Goal: Check status: Check status

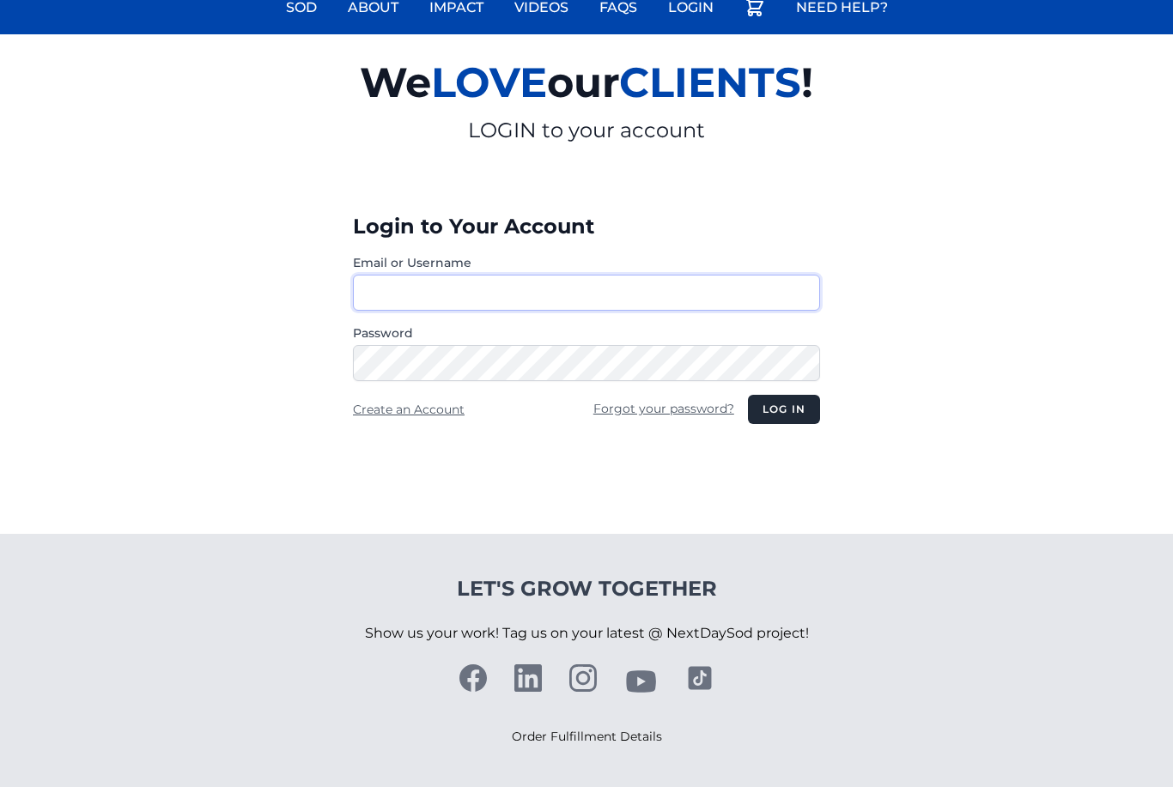
type input "**********"
click at [783, 410] on button "Log in" at bounding box center [784, 409] width 72 height 29
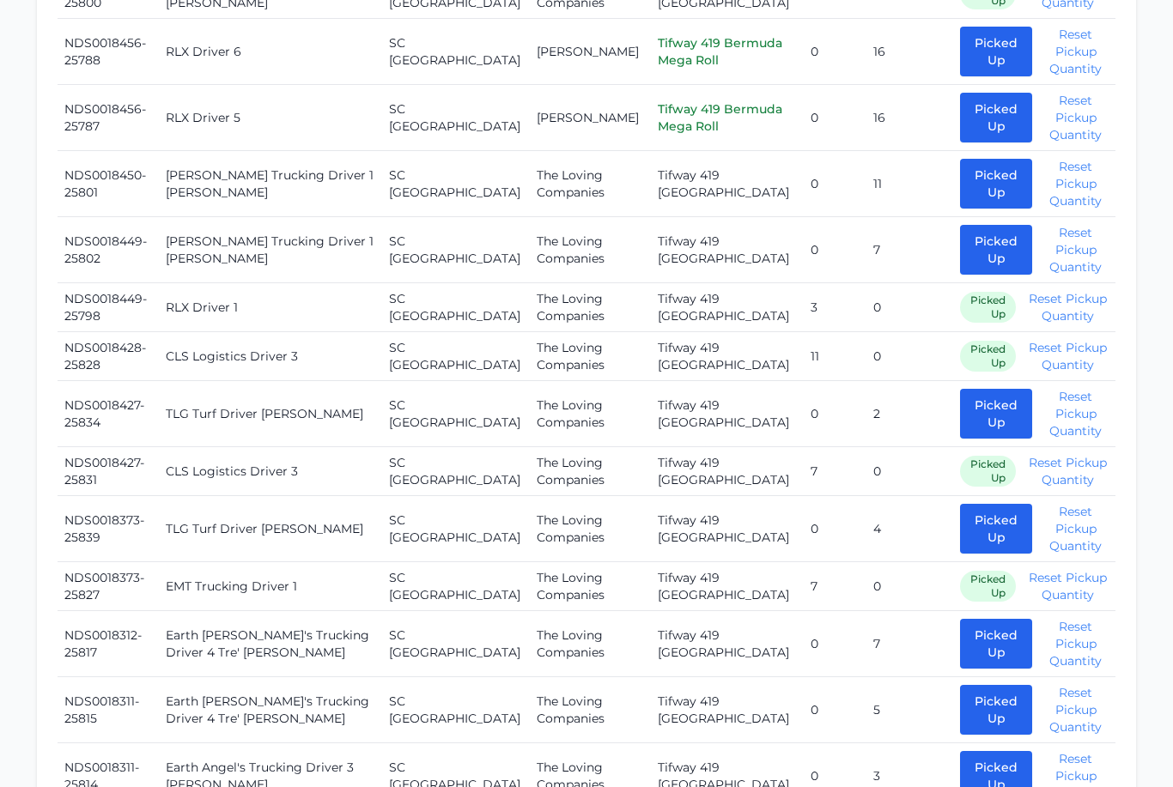
scroll to position [1879, 0]
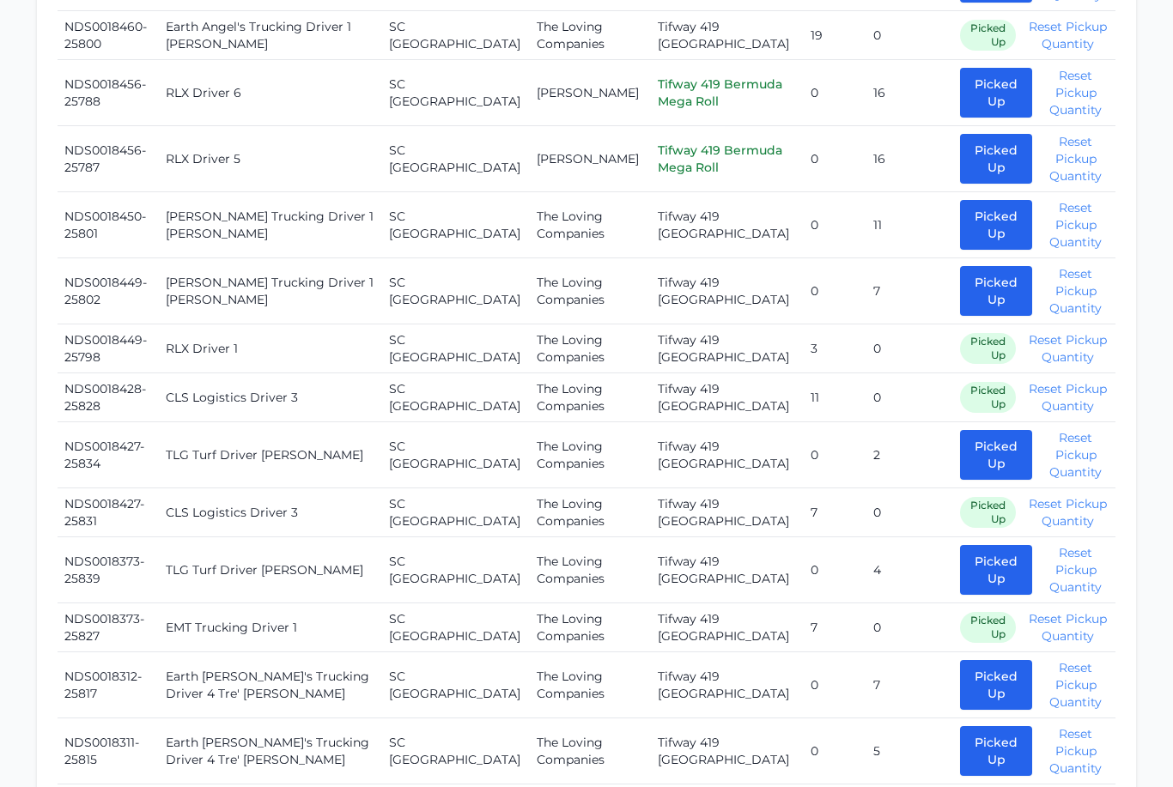
click at [960, 431] on button "Picked Up" at bounding box center [996, 456] width 72 height 50
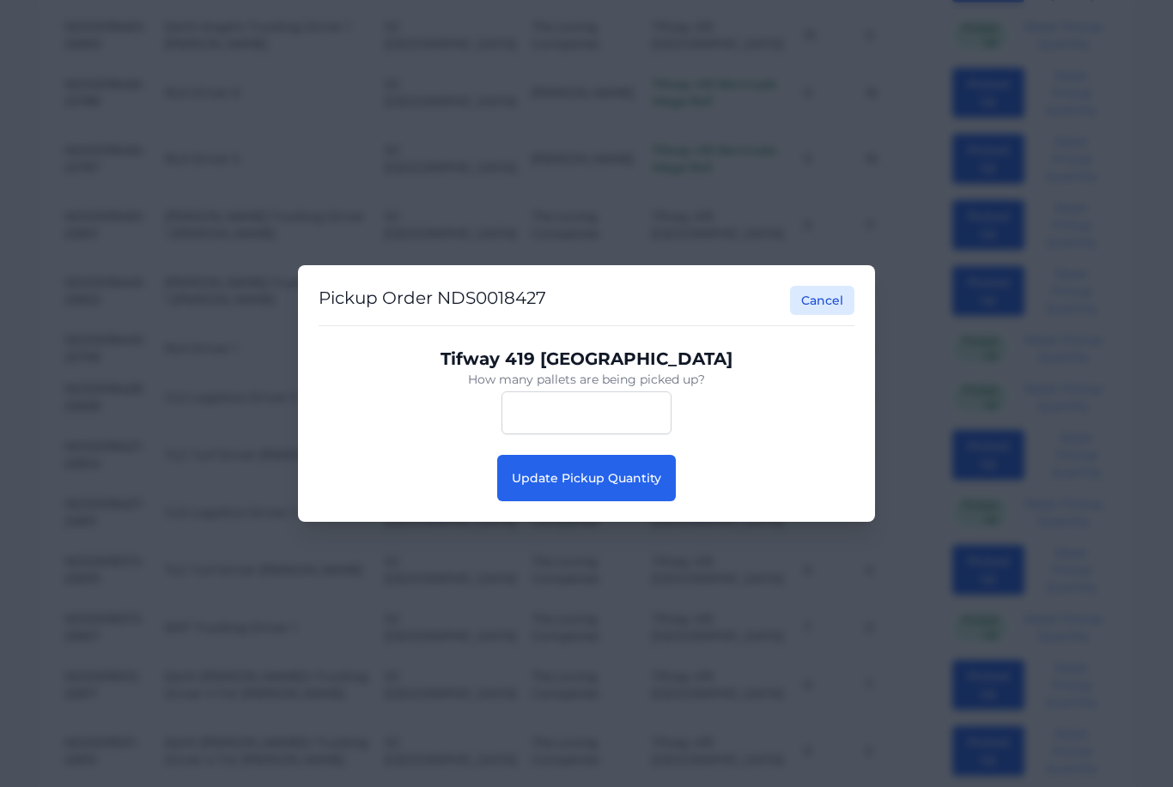
click at [563, 486] on span "Update Pickup Quantity" at bounding box center [586, 477] width 149 height 15
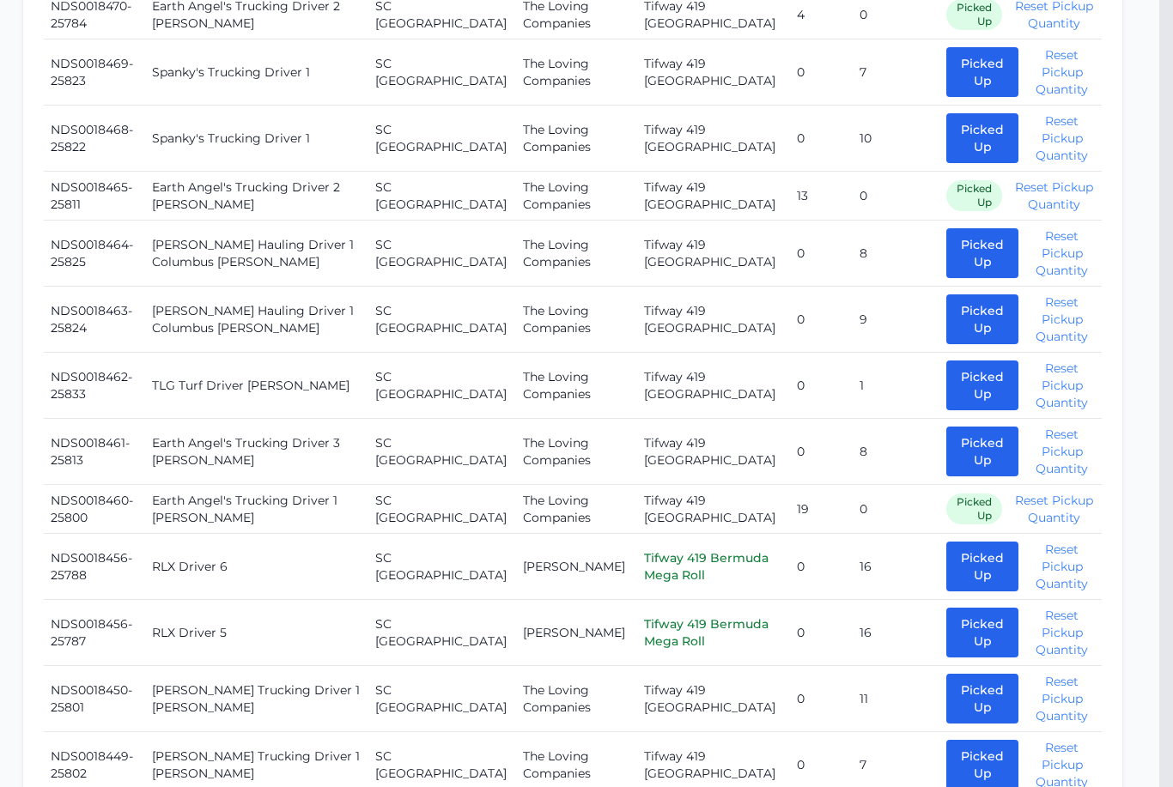
scroll to position [1425, 14]
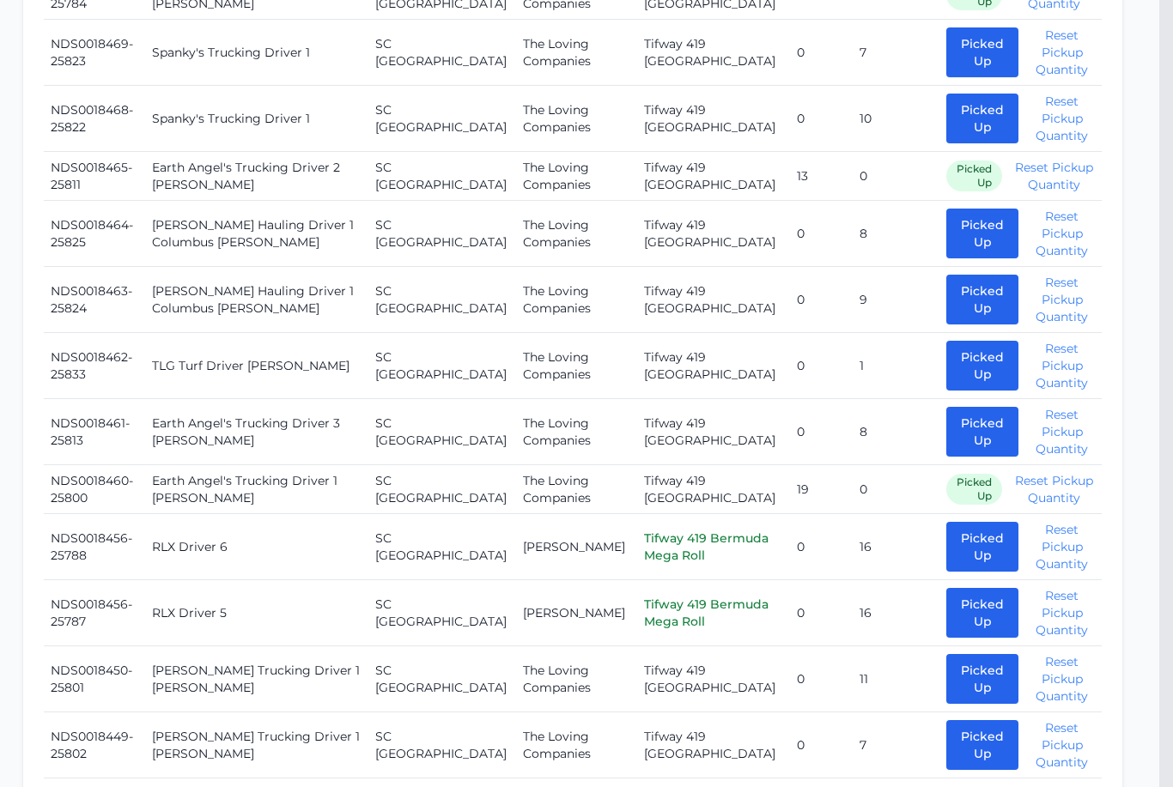
click at [951, 342] on button "Picked Up" at bounding box center [982, 367] width 72 height 50
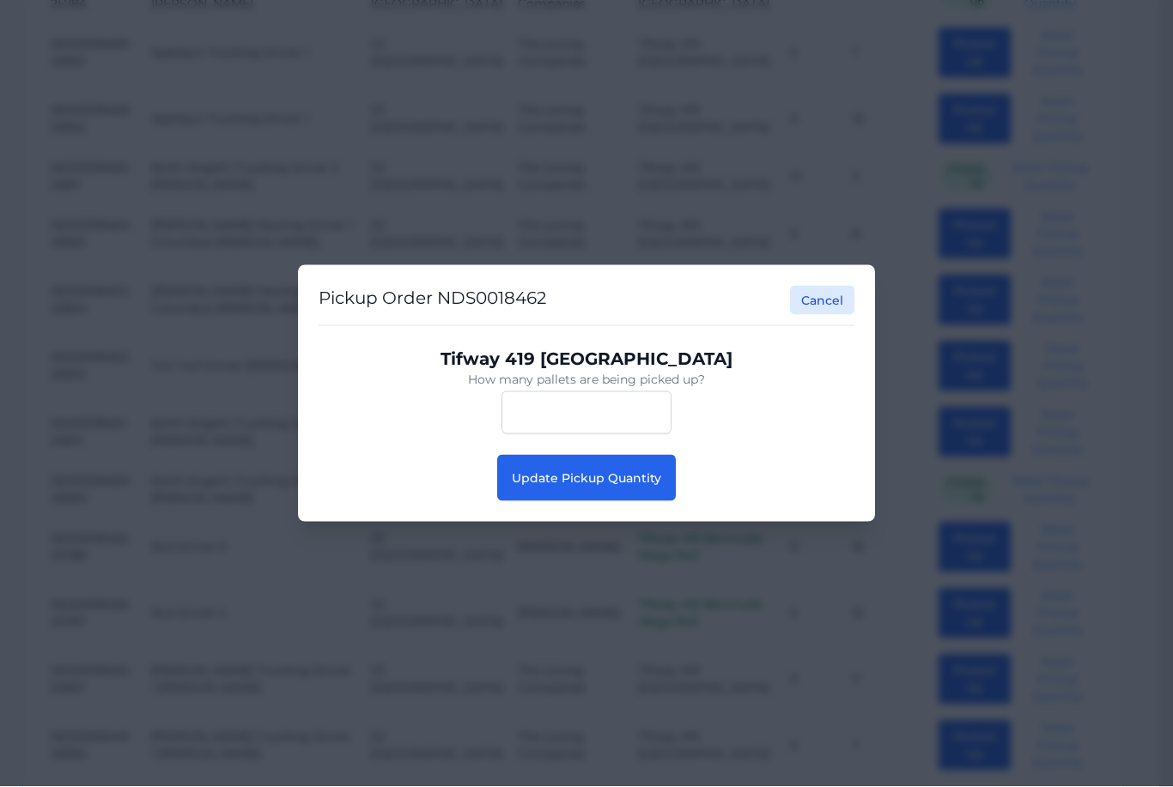
scroll to position [1426, 14]
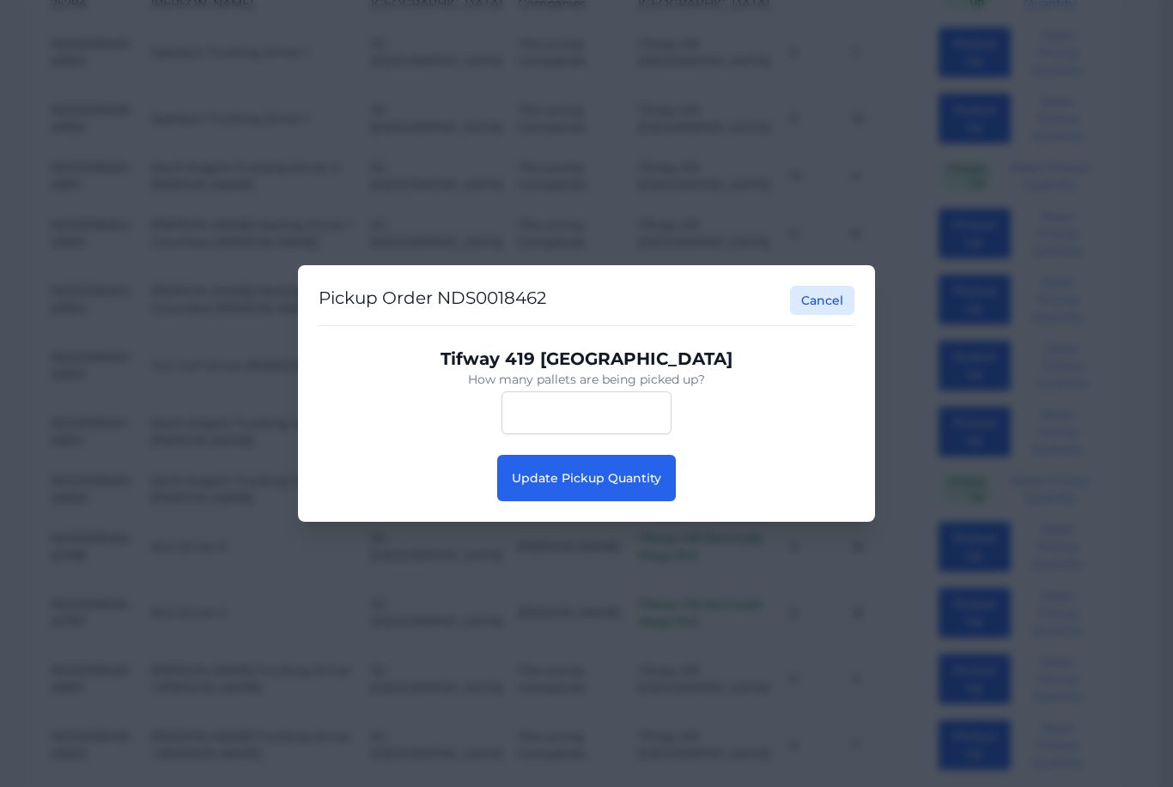
click at [600, 492] on button "Update Pickup Quantity" at bounding box center [586, 478] width 179 height 46
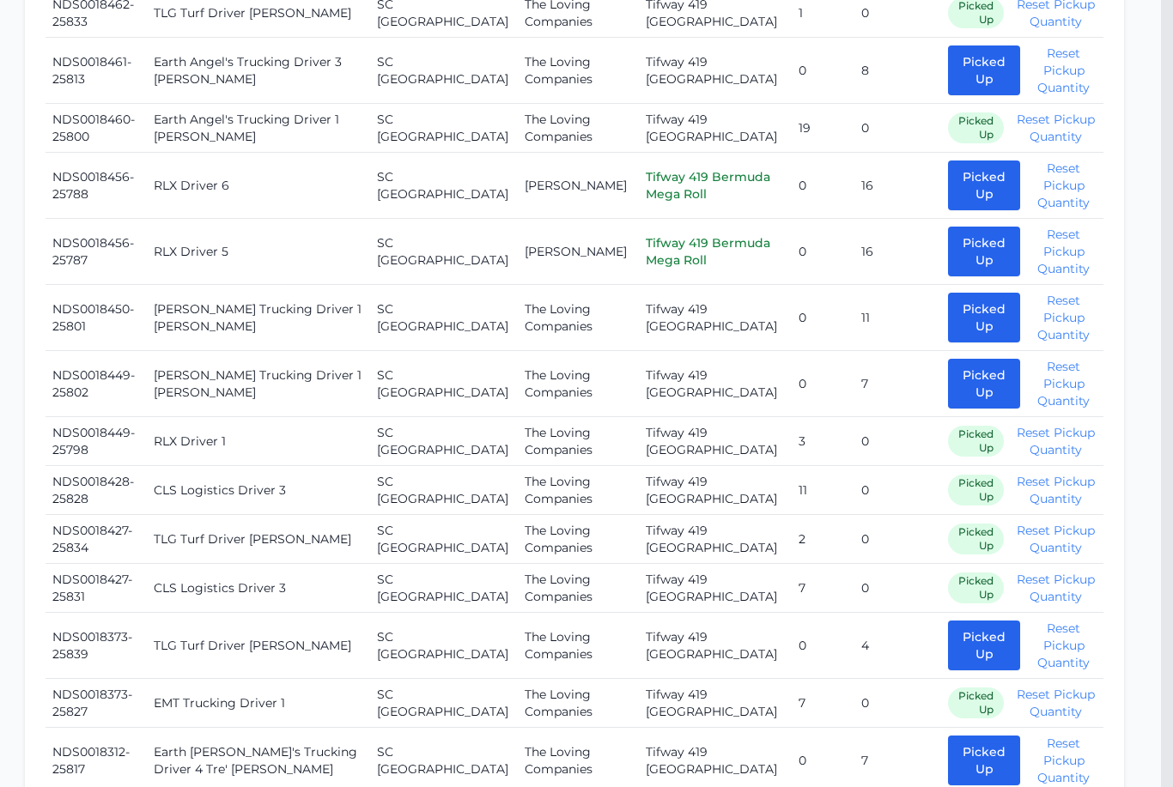
scroll to position [1806, 5]
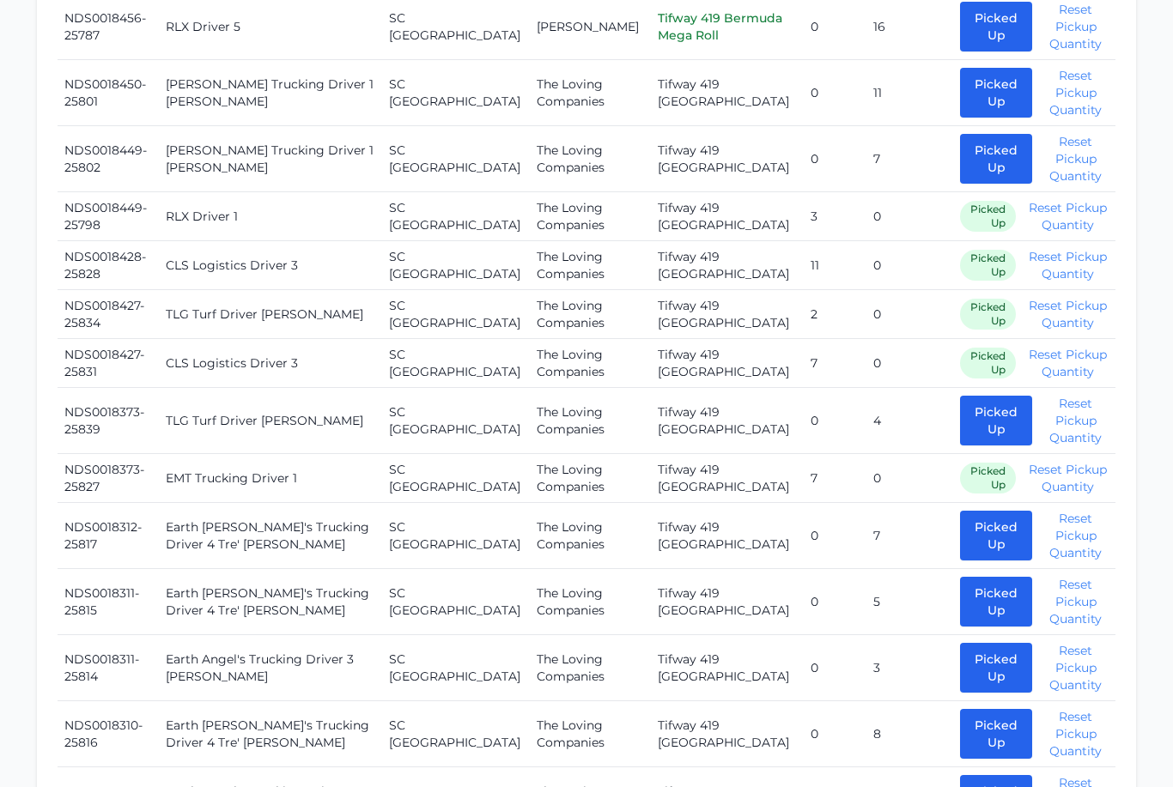
click at [962, 397] on button "Picked Up" at bounding box center [996, 422] width 72 height 50
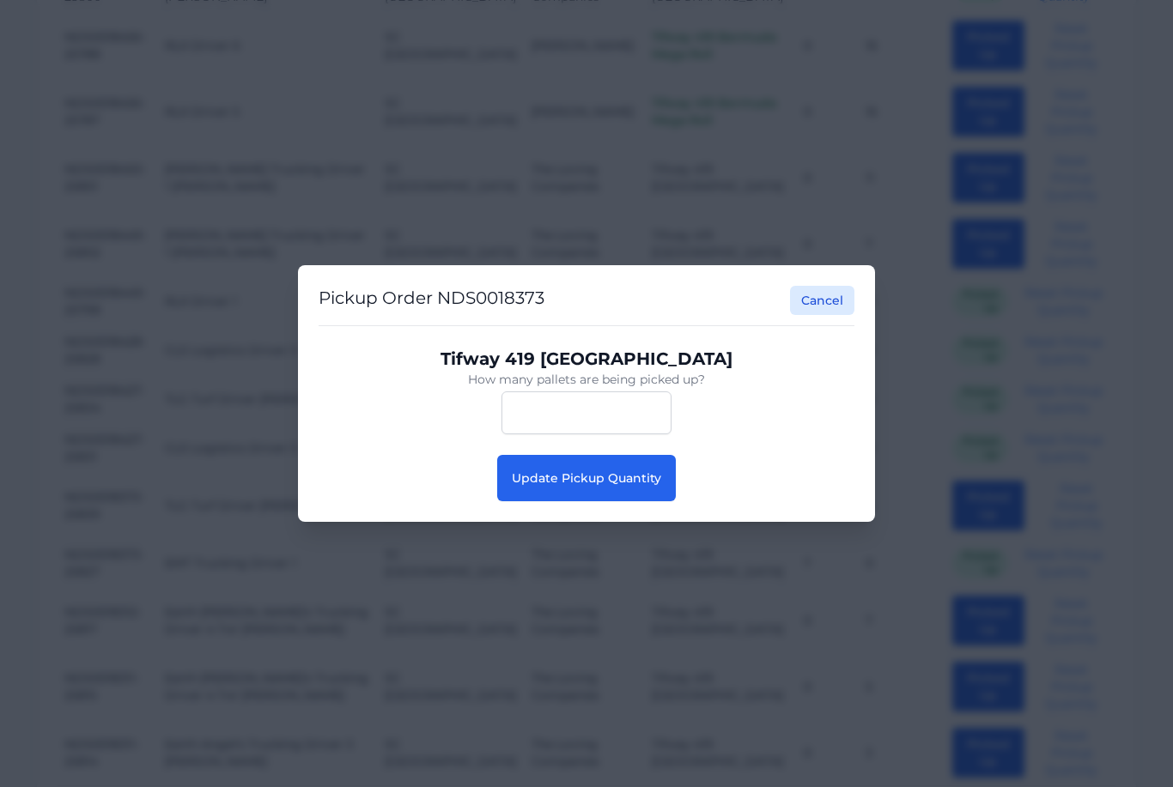
scroll to position [1909, 0]
click at [614, 486] on span "Update Pickup Quantity" at bounding box center [586, 477] width 149 height 15
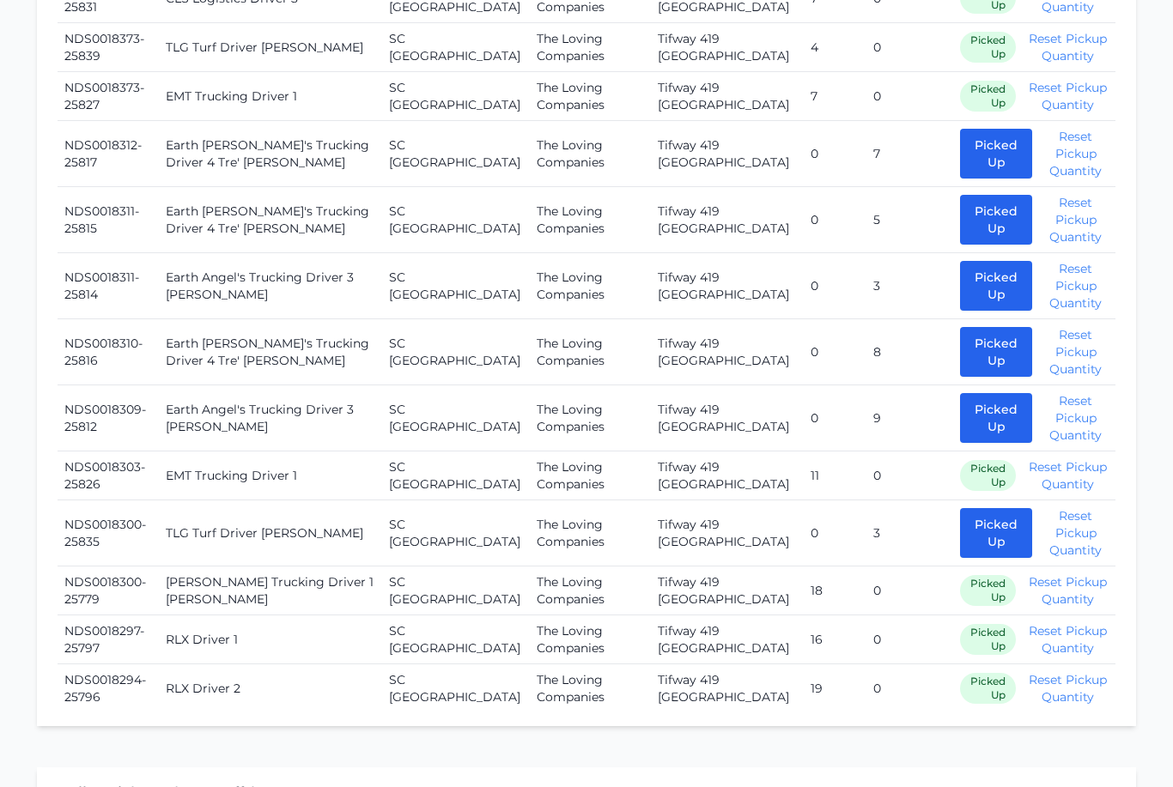
click at [980, 509] on button "Picked Up" at bounding box center [996, 534] width 72 height 50
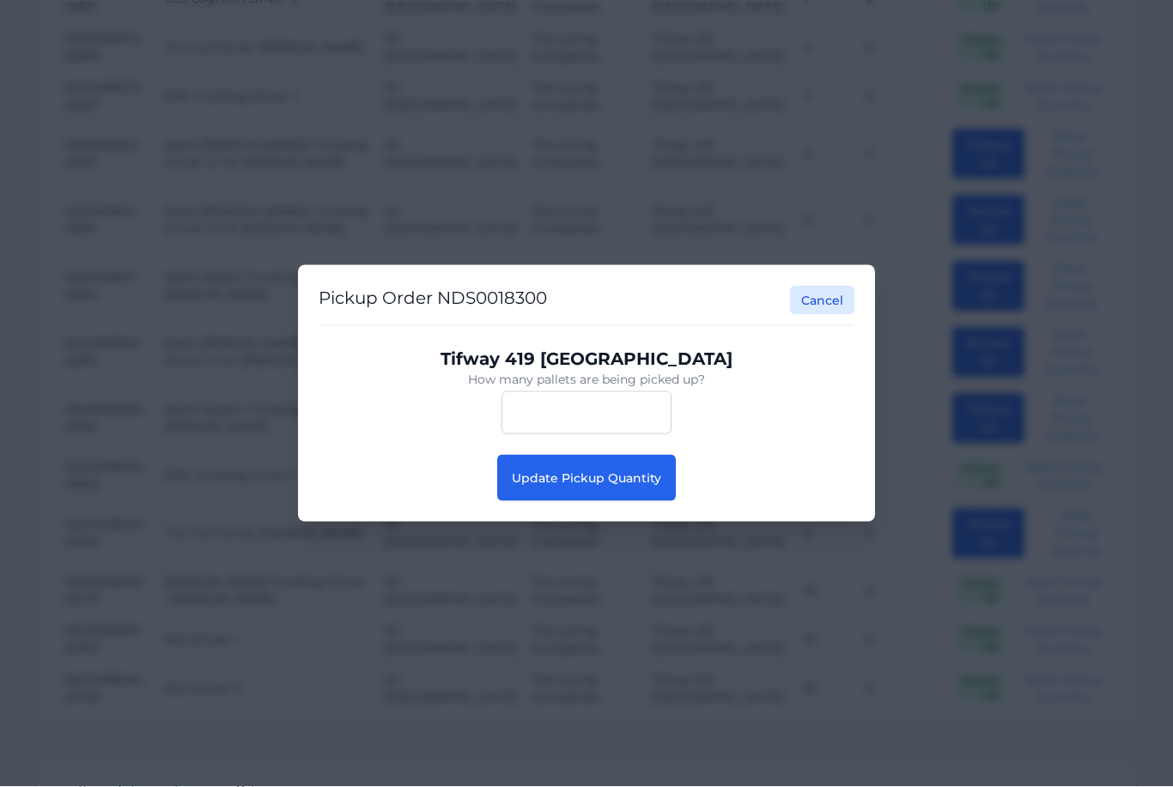
scroll to position [2360, 0]
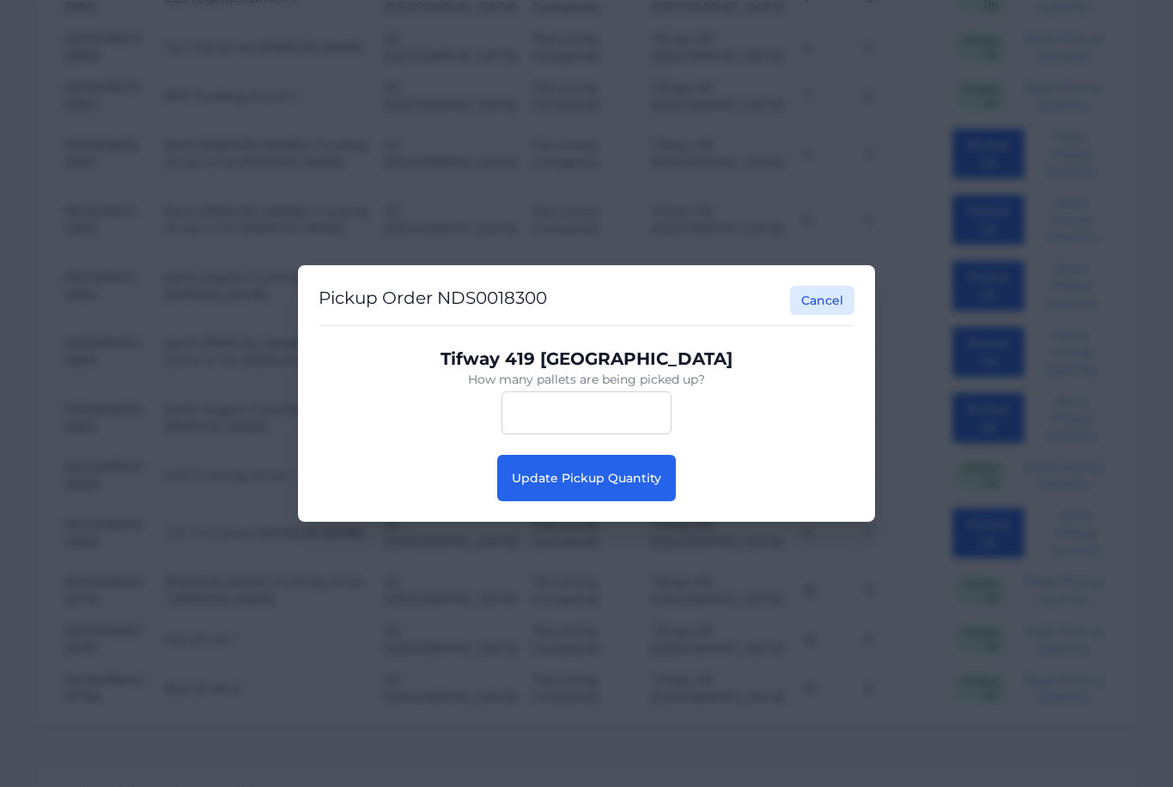
click at [610, 492] on button "Update Pickup Quantity" at bounding box center [586, 478] width 179 height 46
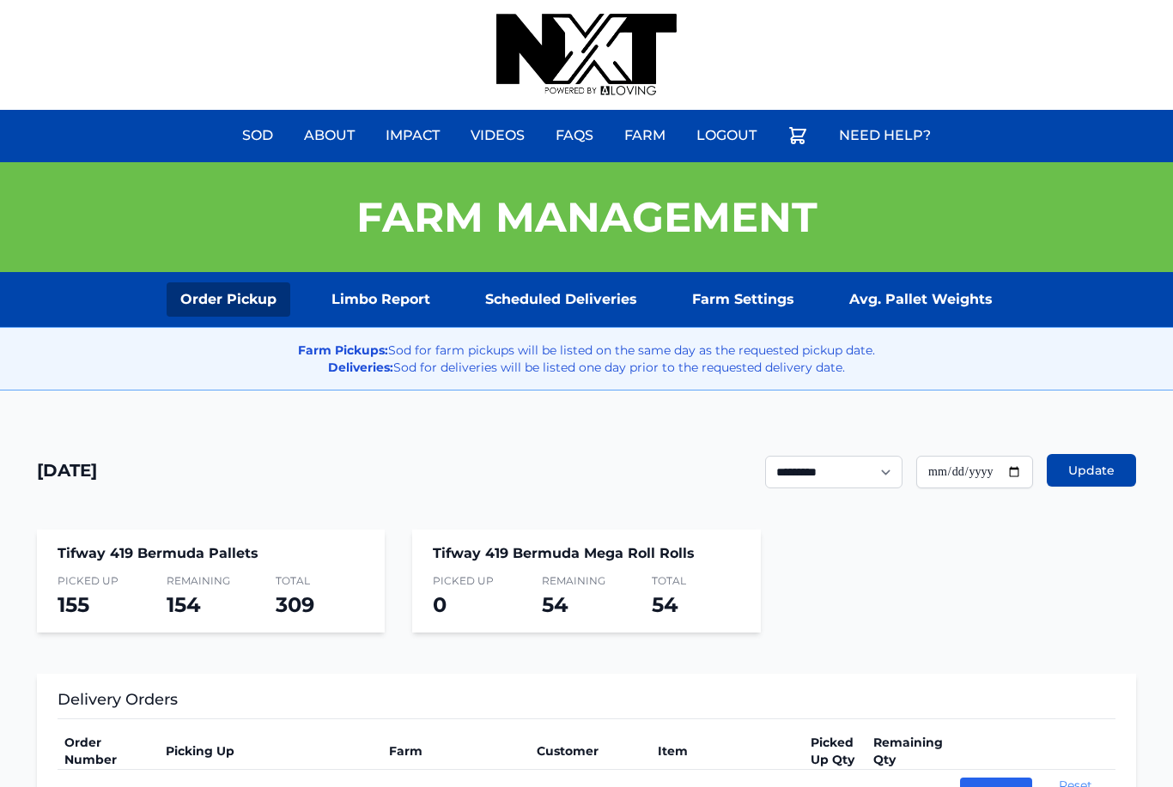
click at [523, 293] on link "Scheduled Deliveries" at bounding box center [560, 299] width 179 height 34
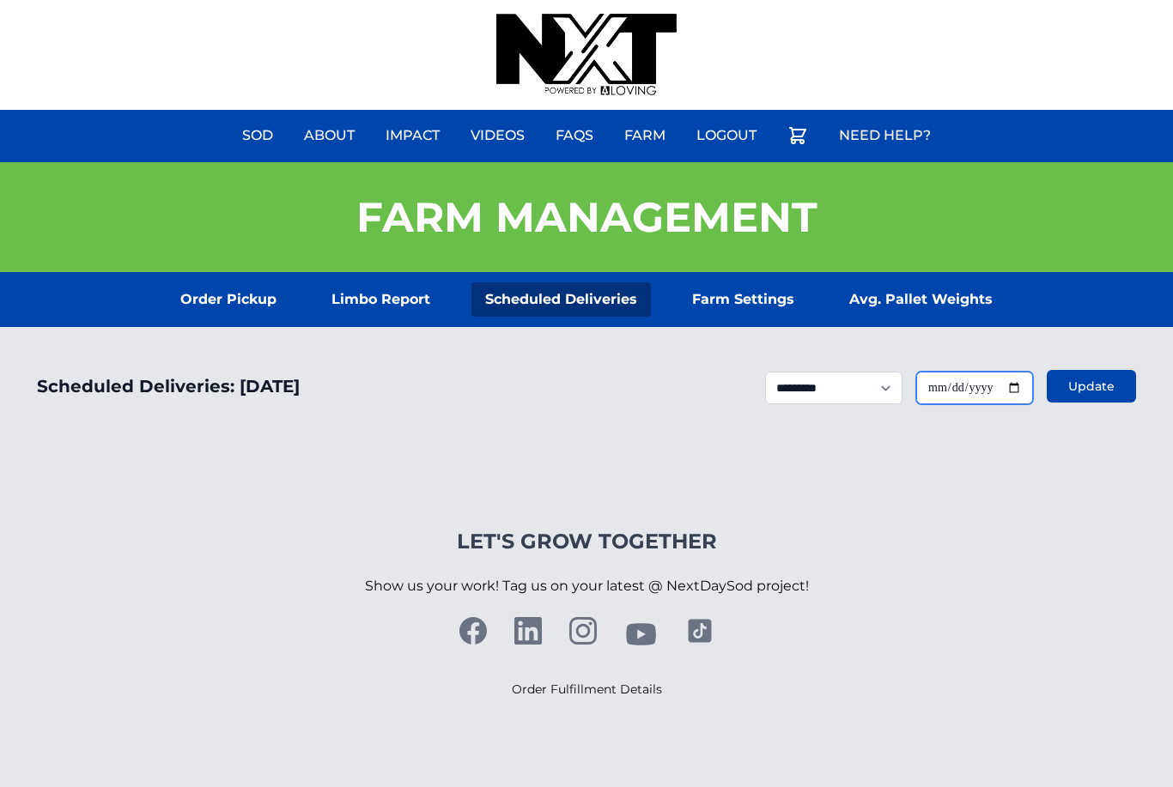
click at [956, 381] on input "**********" at bounding box center [974, 388] width 117 height 33
type input "**********"
click at [1099, 403] on button "Update" at bounding box center [1091, 386] width 89 height 33
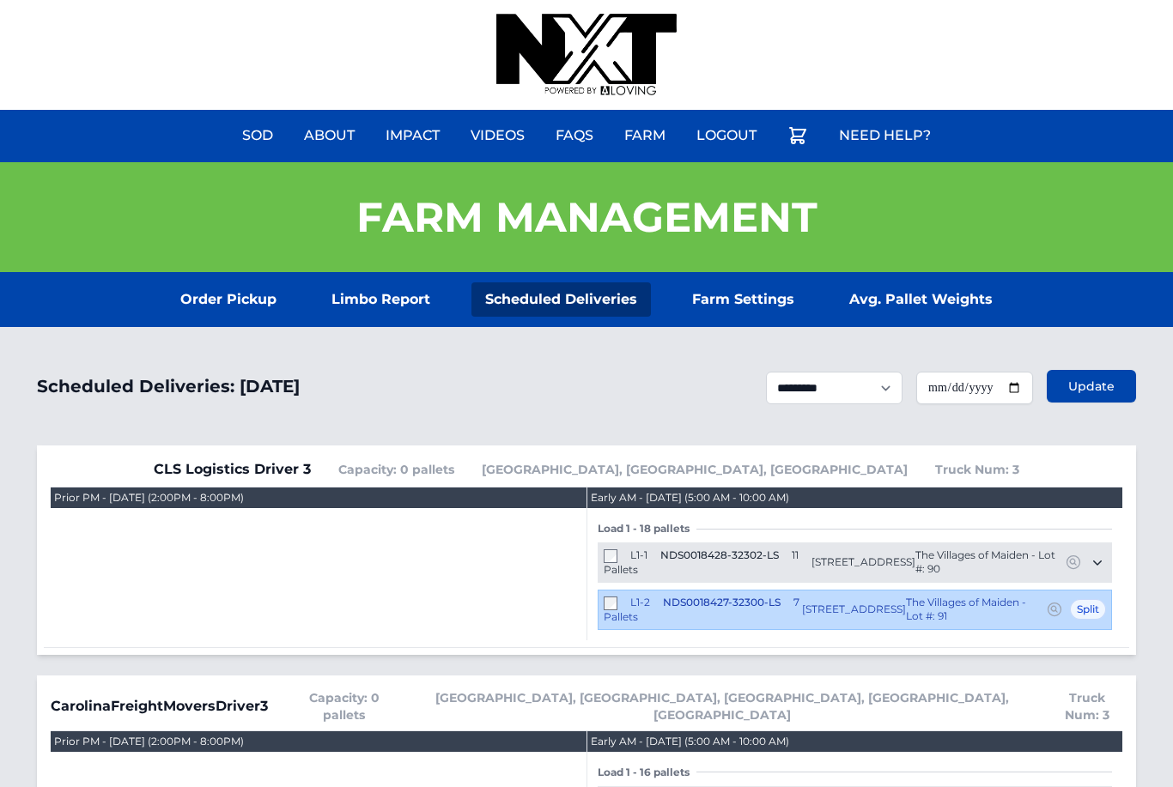
click at [214, 301] on link "Order Pickup" at bounding box center [229, 299] width 124 height 34
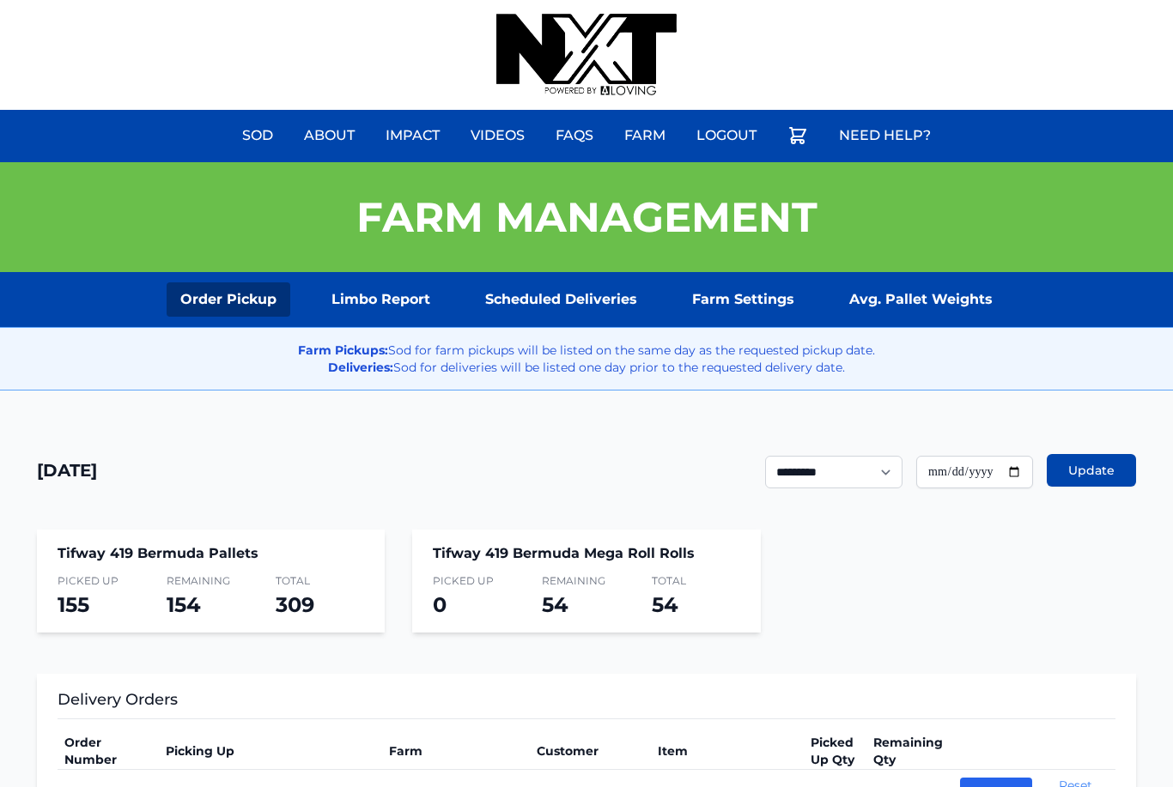
click at [546, 276] on section "Order Pickup Limbo Report Scheduled Deliveries Farm Settings Avg. Pallet Weights" at bounding box center [586, 299] width 1173 height 55
click at [568, 299] on link "Scheduled Deliveries" at bounding box center [560, 299] width 179 height 34
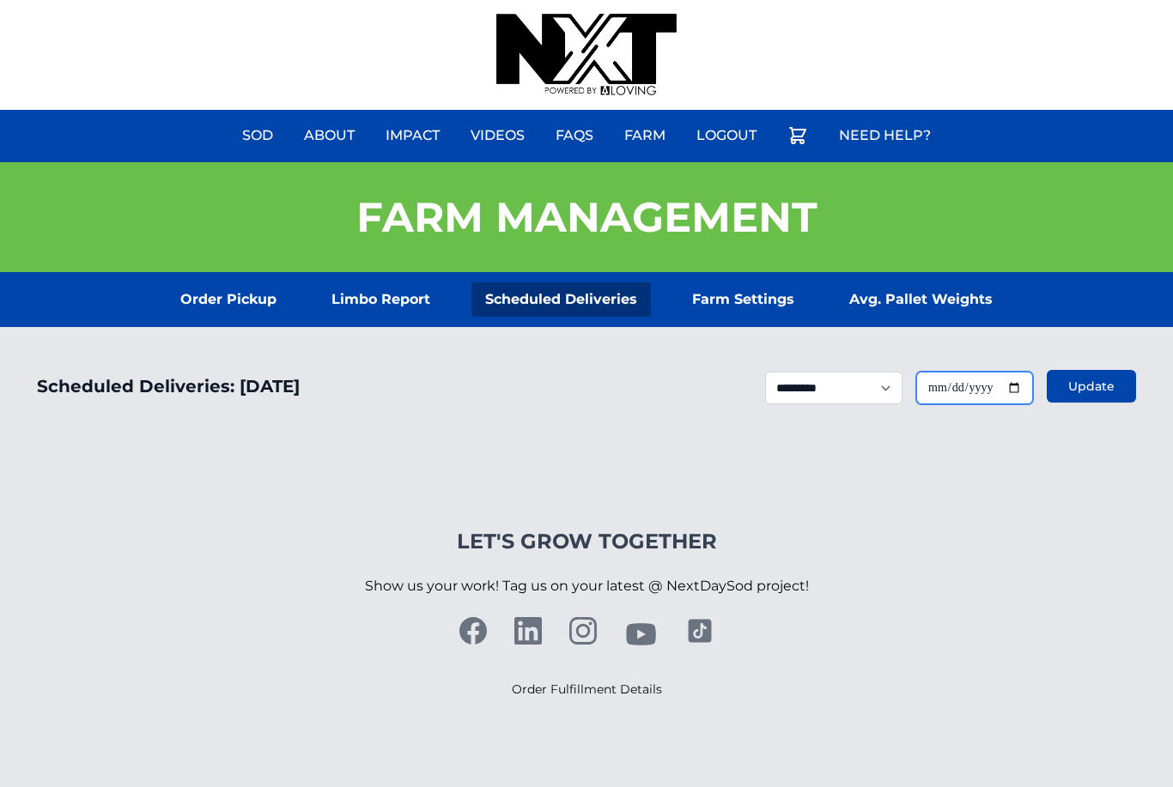
click at [950, 391] on input "**********" at bounding box center [974, 388] width 117 height 33
type input "**********"
click at [1055, 377] on button "Update" at bounding box center [1091, 386] width 89 height 33
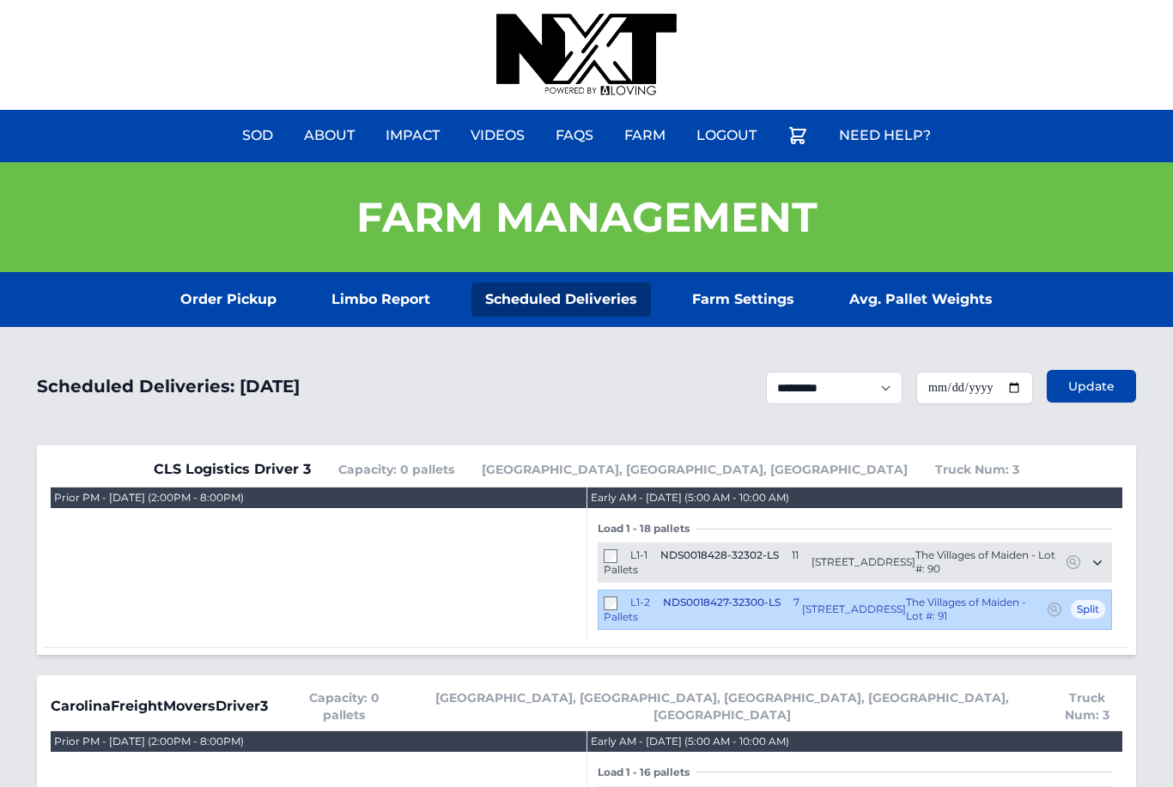
click at [226, 291] on link "Order Pickup" at bounding box center [229, 299] width 124 height 34
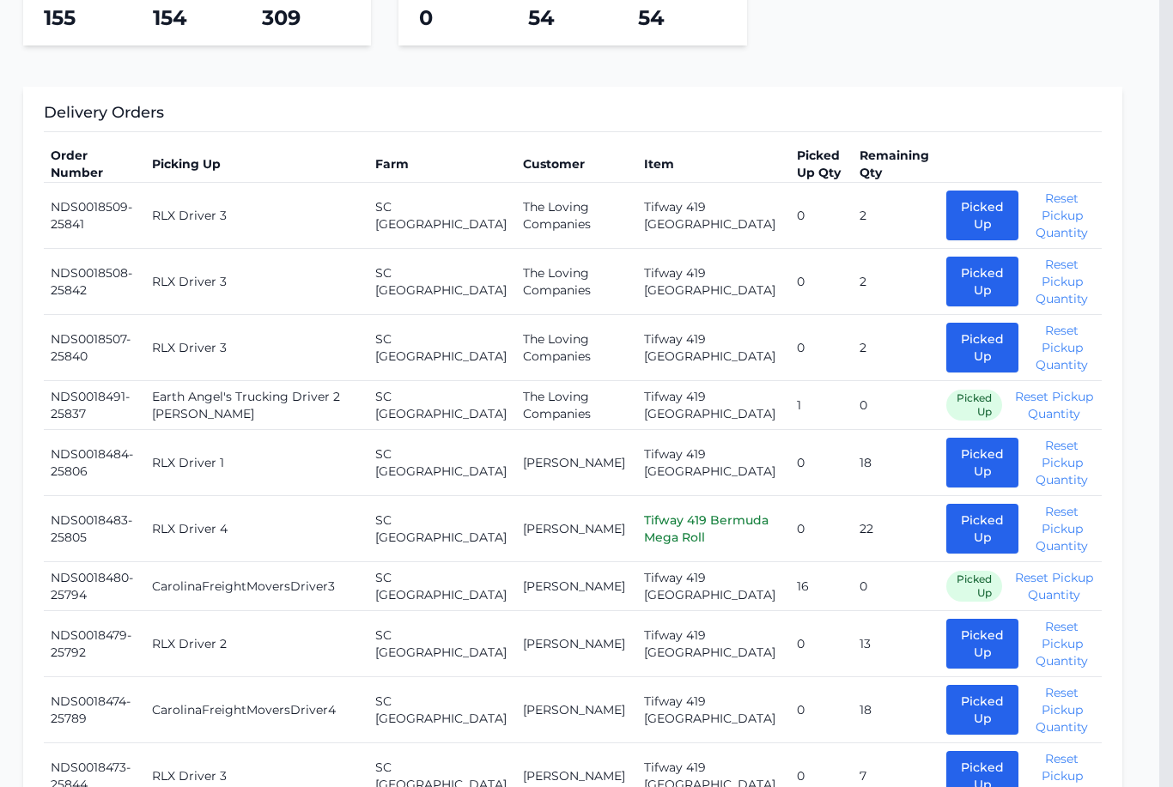
scroll to position [598, 14]
